Goal: Information Seeking & Learning: Understand process/instructions

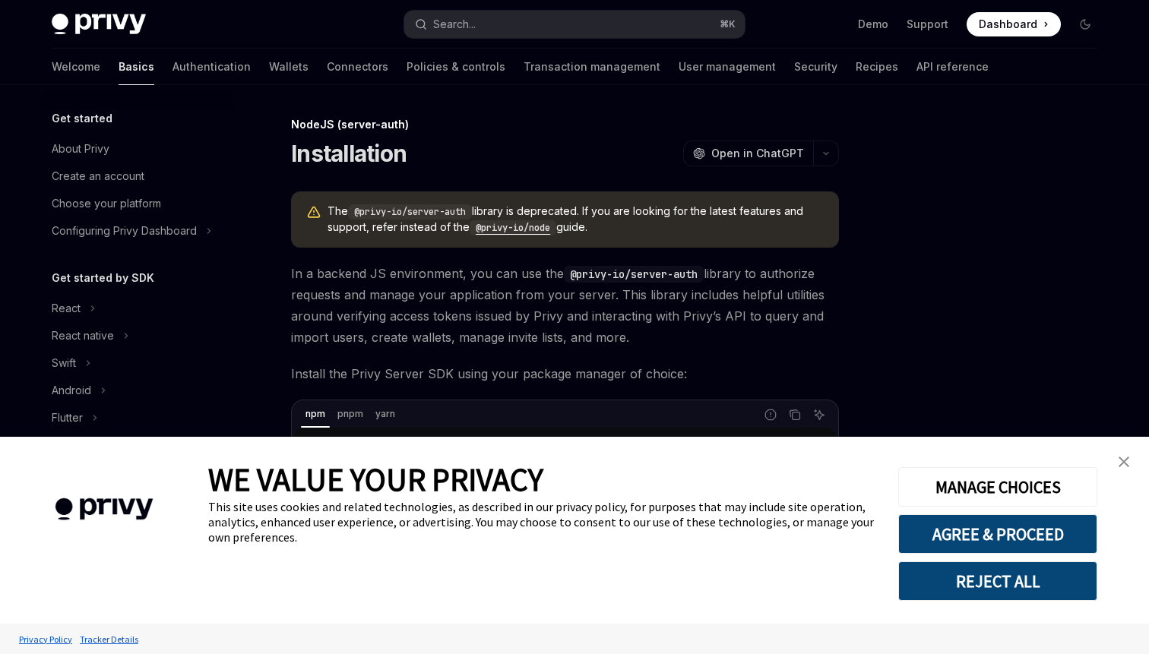
click at [527, 230] on code "@privy-io/node" at bounding box center [513, 227] width 87 height 15
type textarea "*"
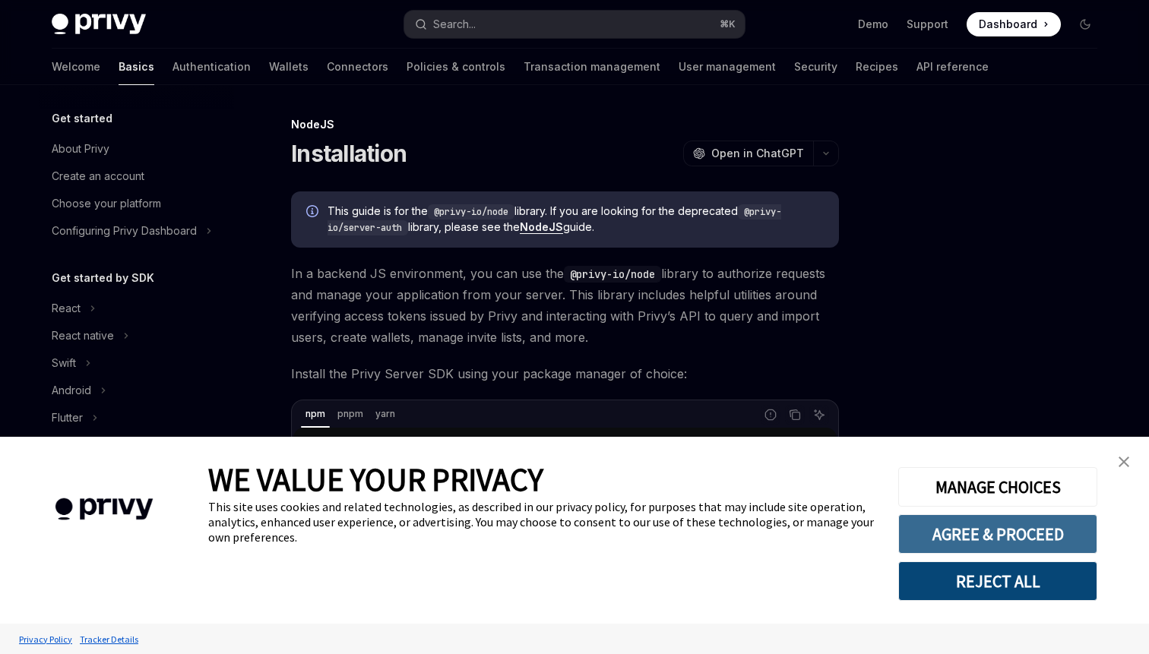
click at [972, 534] on button "AGREE & PROCEED" at bounding box center [997, 535] width 199 height 40
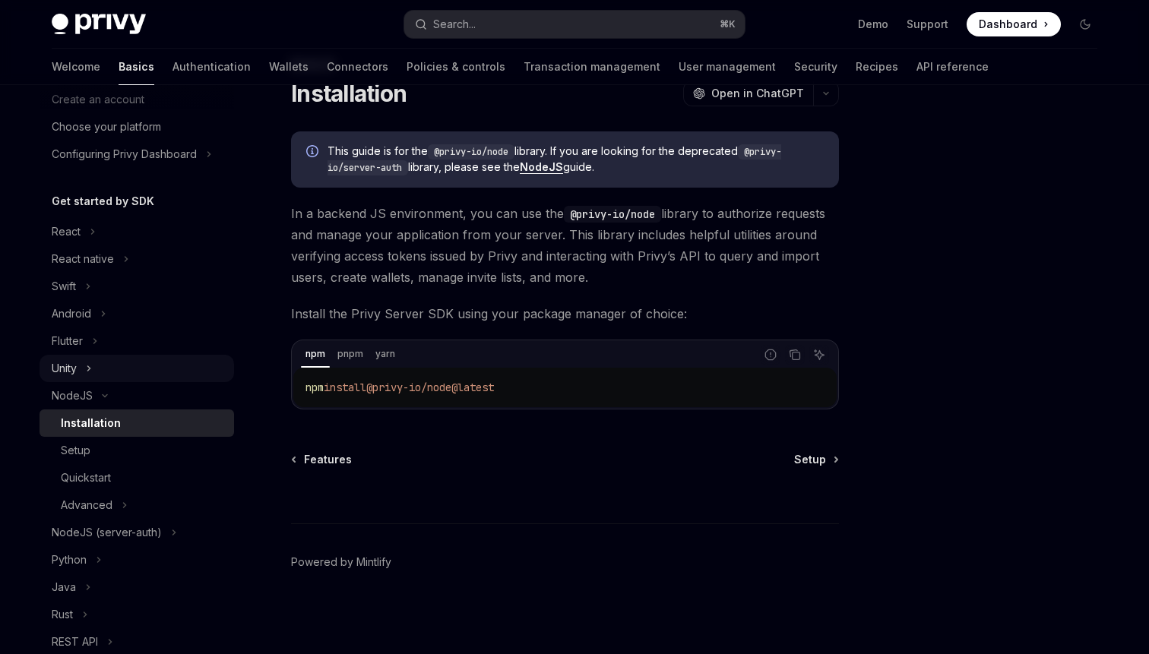
scroll to position [78, 0]
click at [106, 456] on div "Setup" at bounding box center [143, 450] width 164 height 18
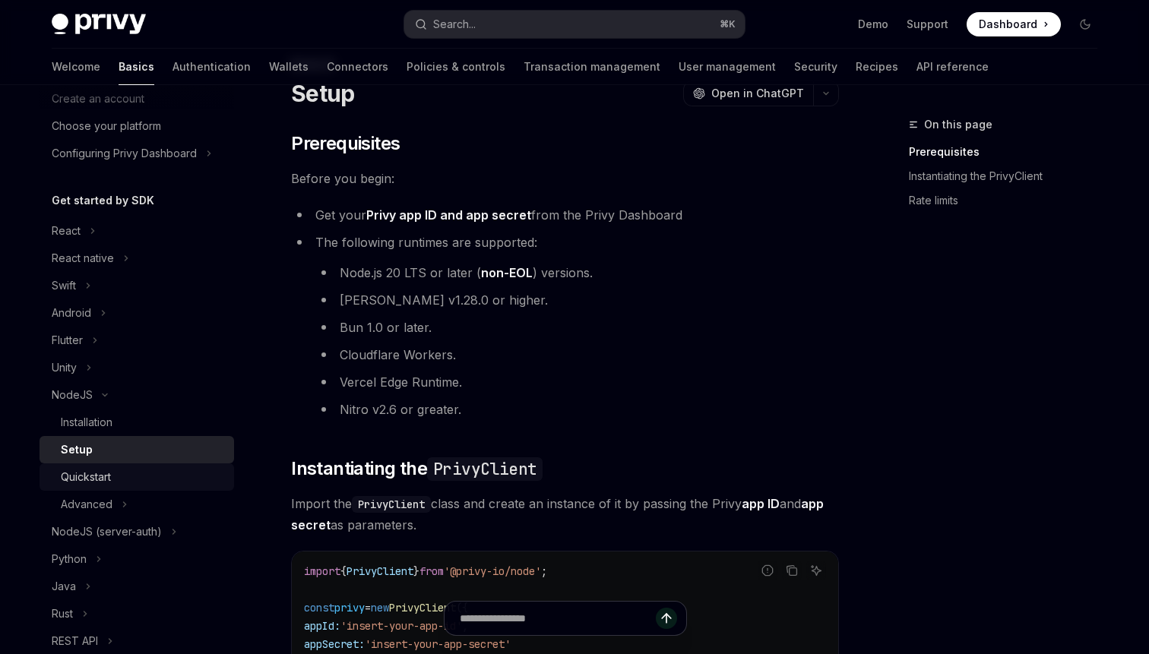
click at [104, 477] on div "Quickstart" at bounding box center [86, 477] width 50 height 18
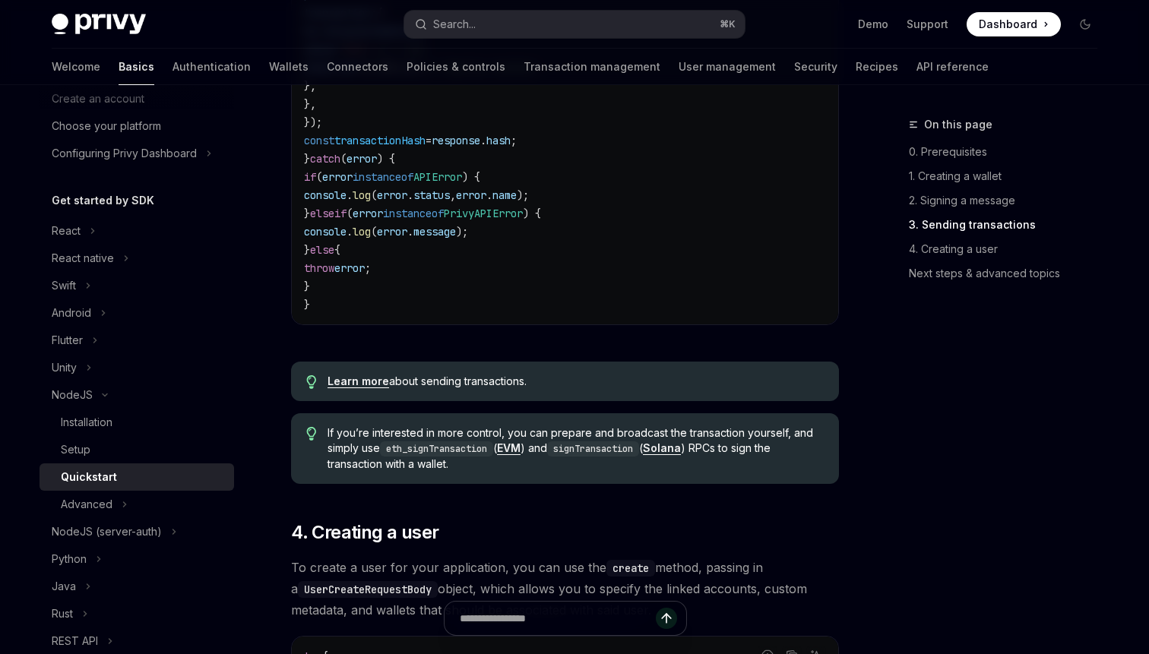
scroll to position [2241, 0]
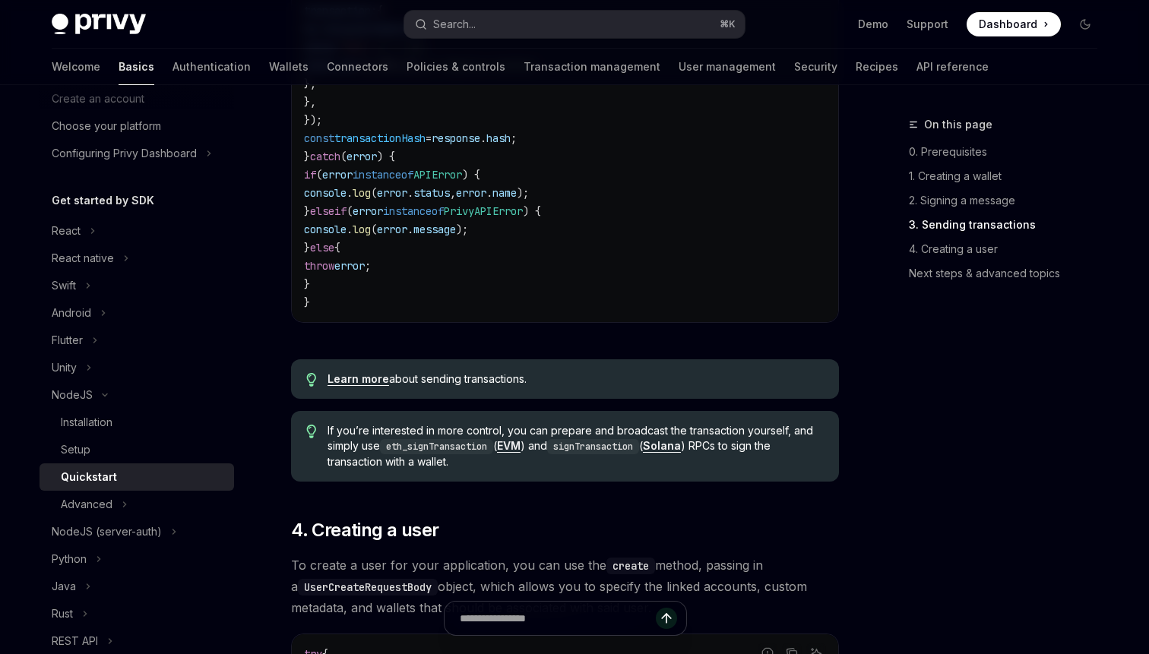
click at [521, 453] on link "EVM" at bounding box center [509, 446] width 24 height 14
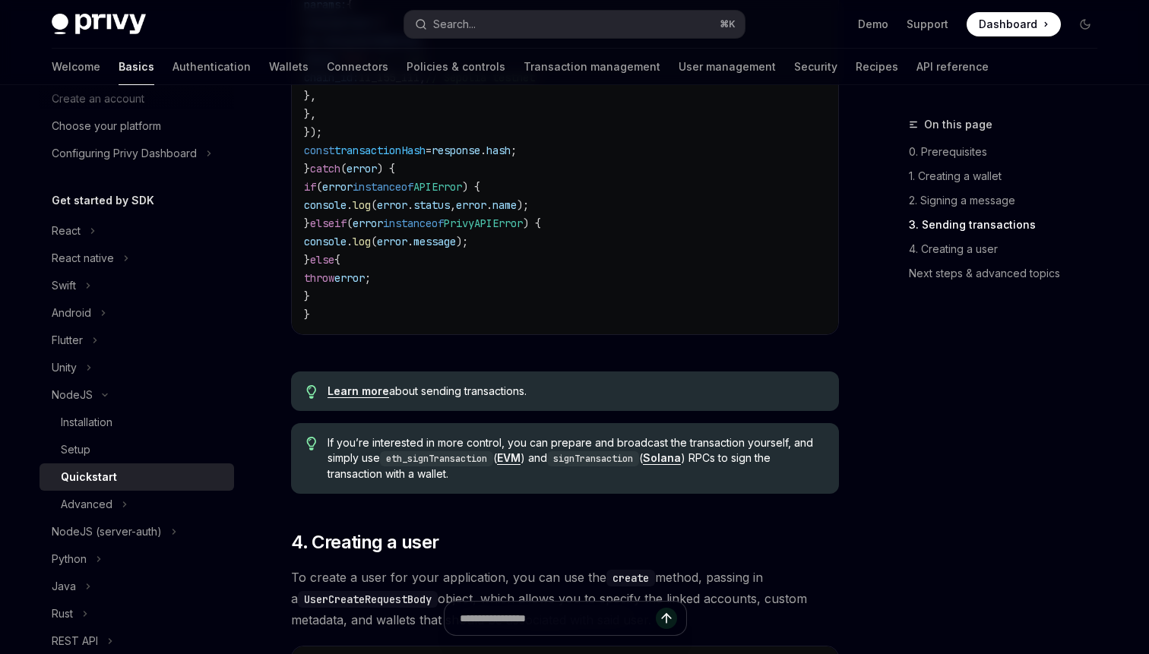
click at [720, 284] on code "try { const caip2 = "eip155:11155111" ; // Sepolia testnet const response = awa…" at bounding box center [565, 114] width 522 height 420
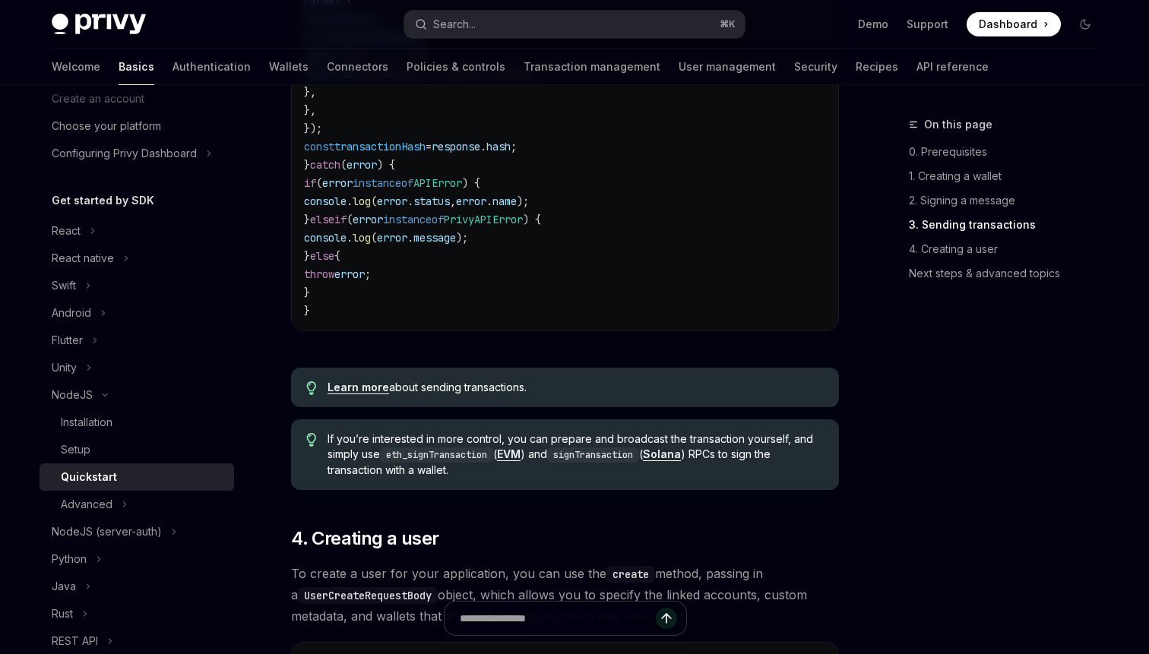
scroll to position [2241, 0]
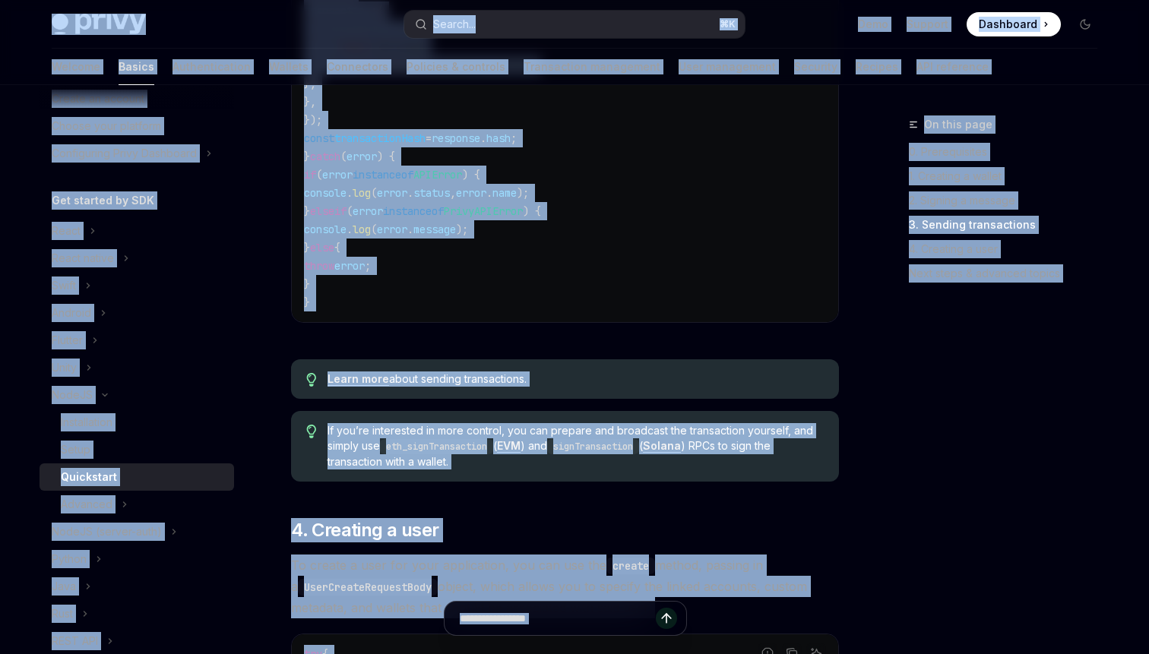
copy div "Lore ip dolo sitamet Conse Adip elit sedd Eiusmo... ⌘ T Inci Utlabor Etdolorem …"
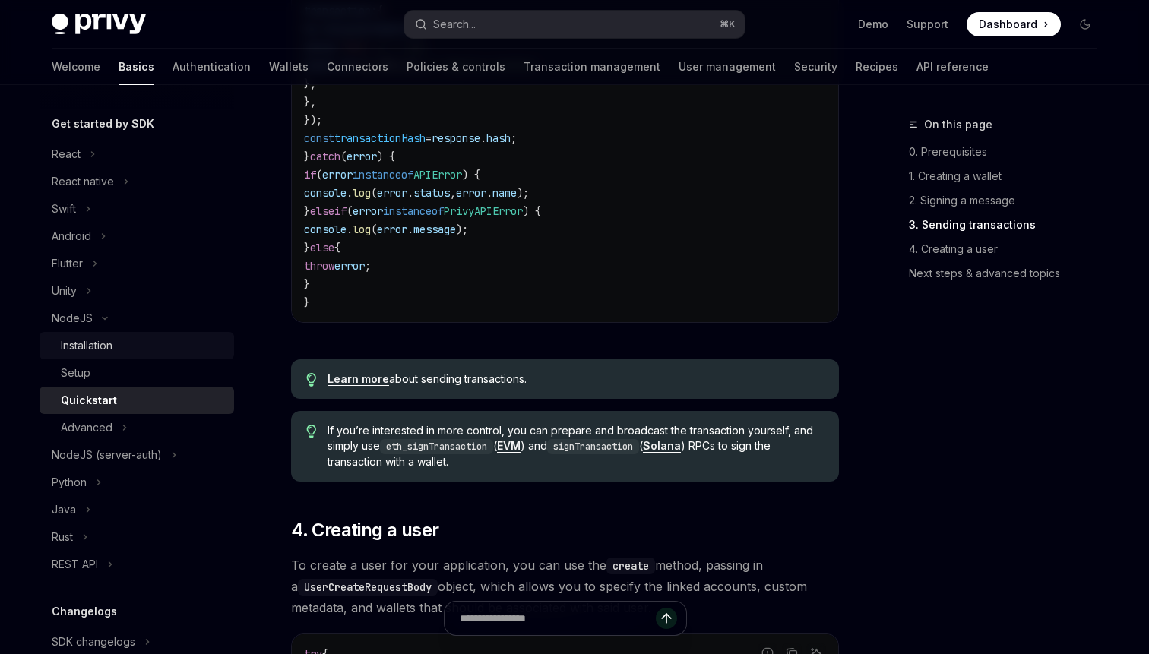
scroll to position [162, 0]
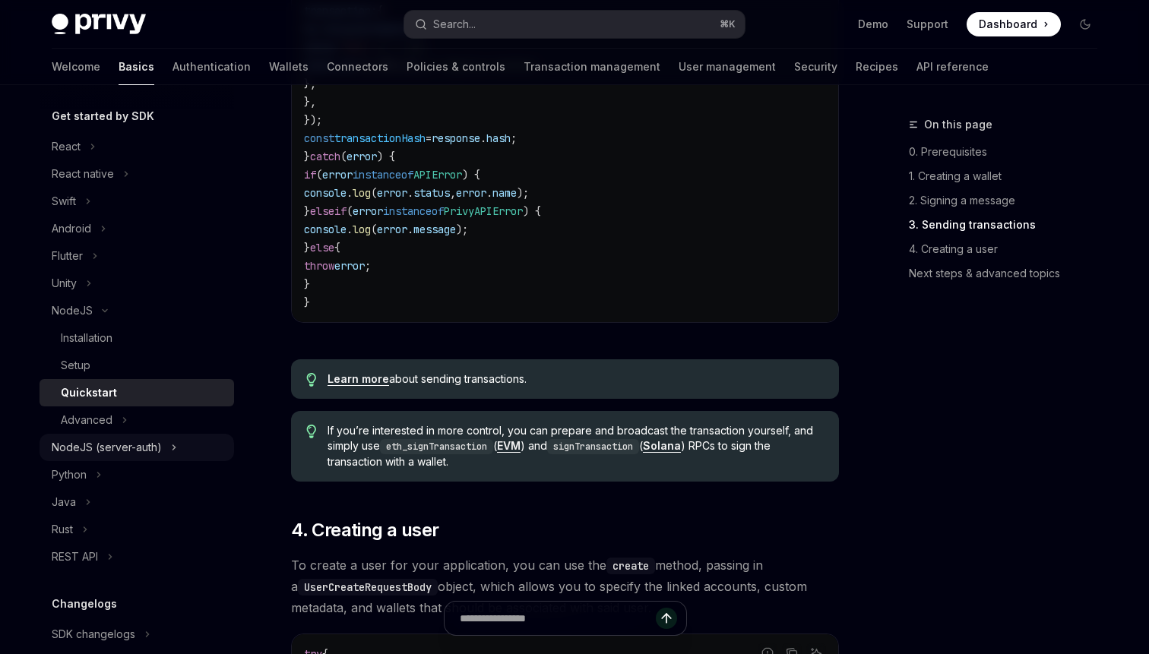
click at [84, 441] on div "NodeJS (server-auth)" at bounding box center [107, 448] width 110 height 18
type textarea "*"
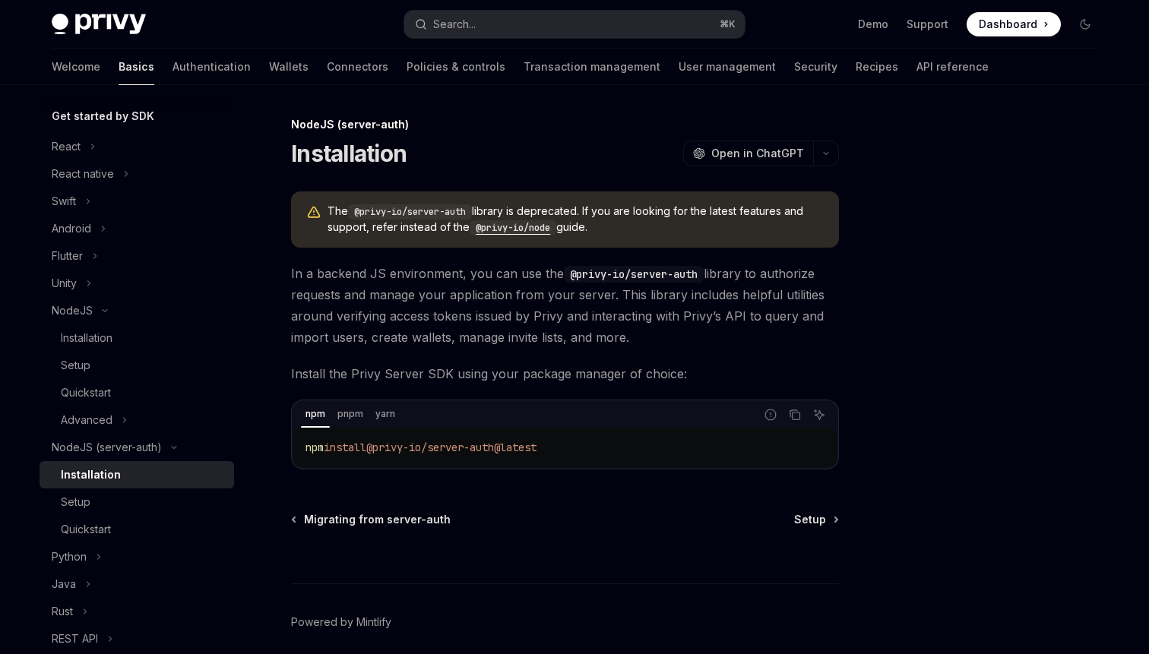
type textarea "*"
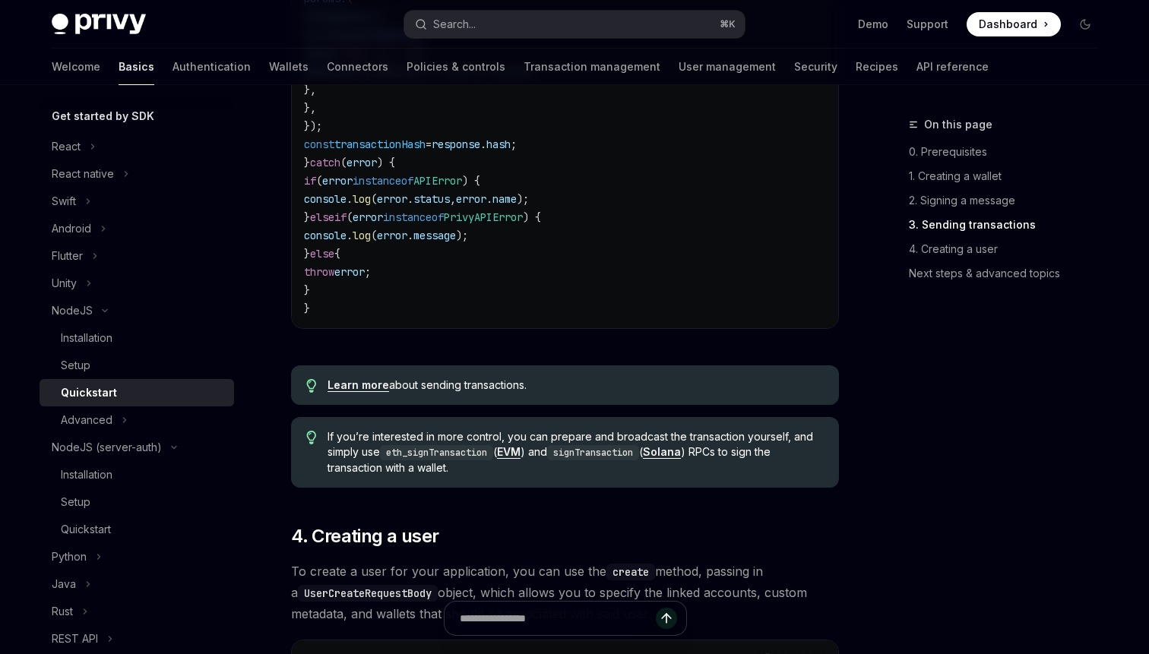
scroll to position [2241, 0]
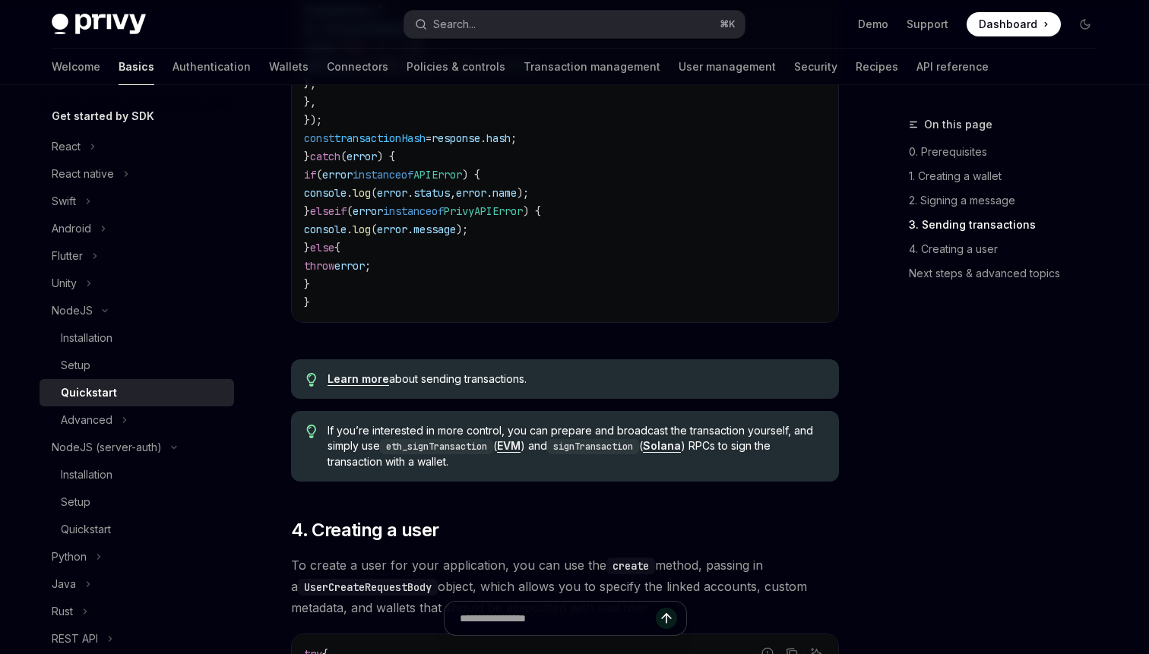
click at [480, 256] on code "try { const caip2 = "eip155:11155111" ; // Sepolia testnet const response = awa…" at bounding box center [565, 102] width 522 height 420
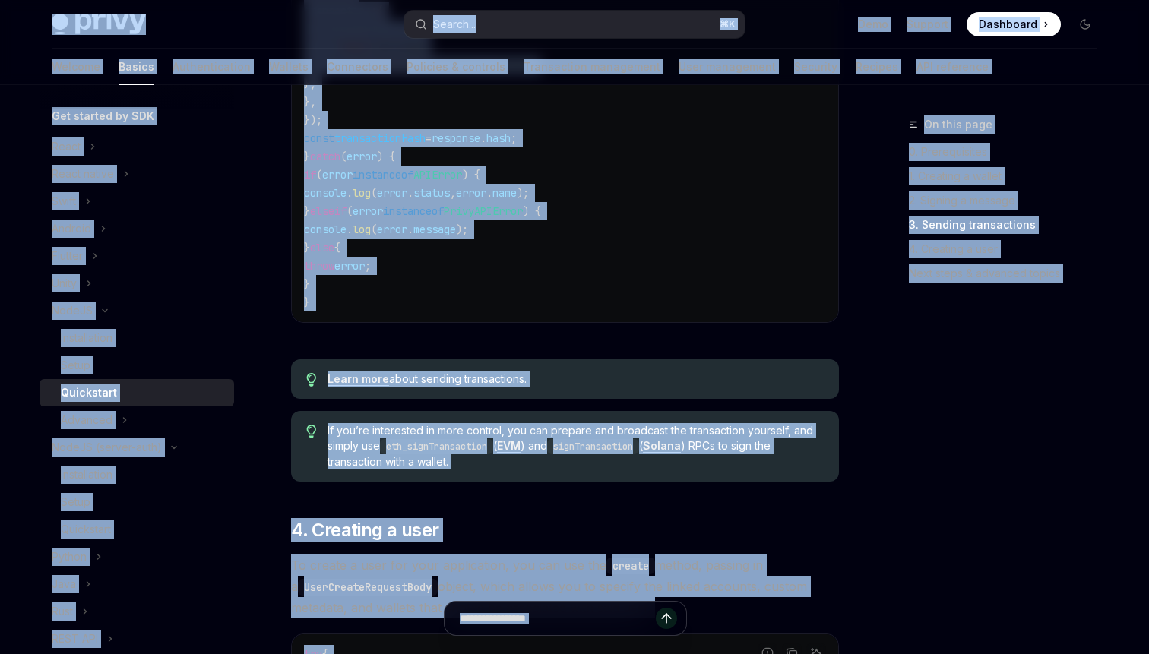
click at [479, 256] on code "try { const caip2 = "eip155:11155111" ; // Sepolia testnet const response = awa…" at bounding box center [565, 102] width 522 height 420
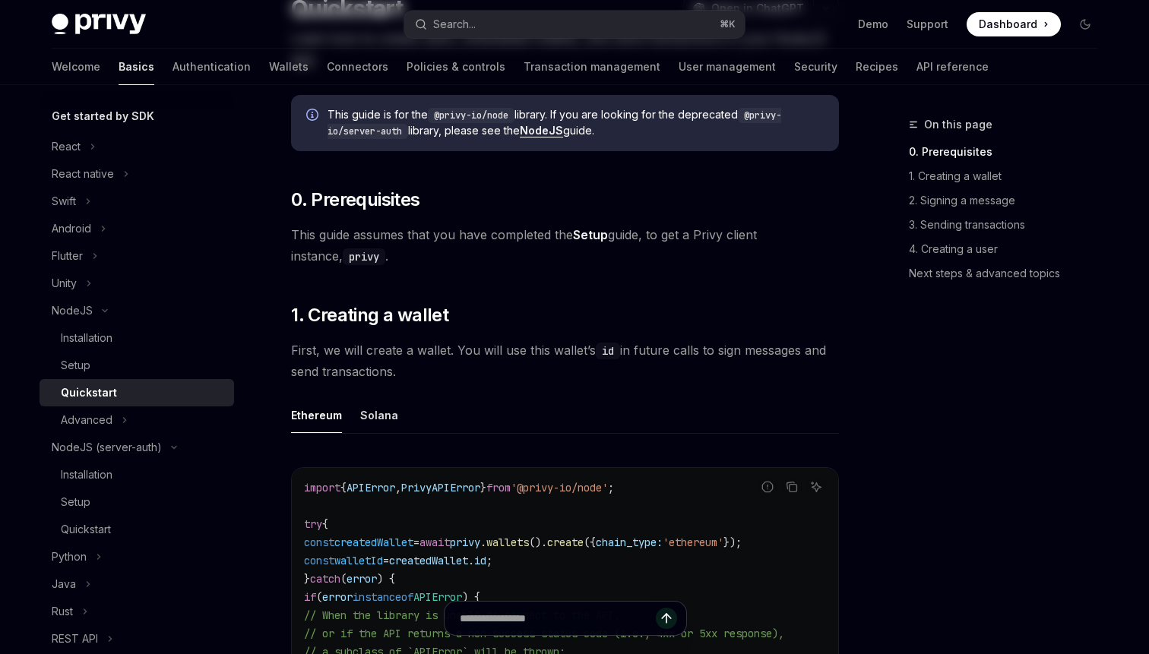
scroll to position [0, 0]
